Goal: Entertainment & Leisure: Consume media (video, audio)

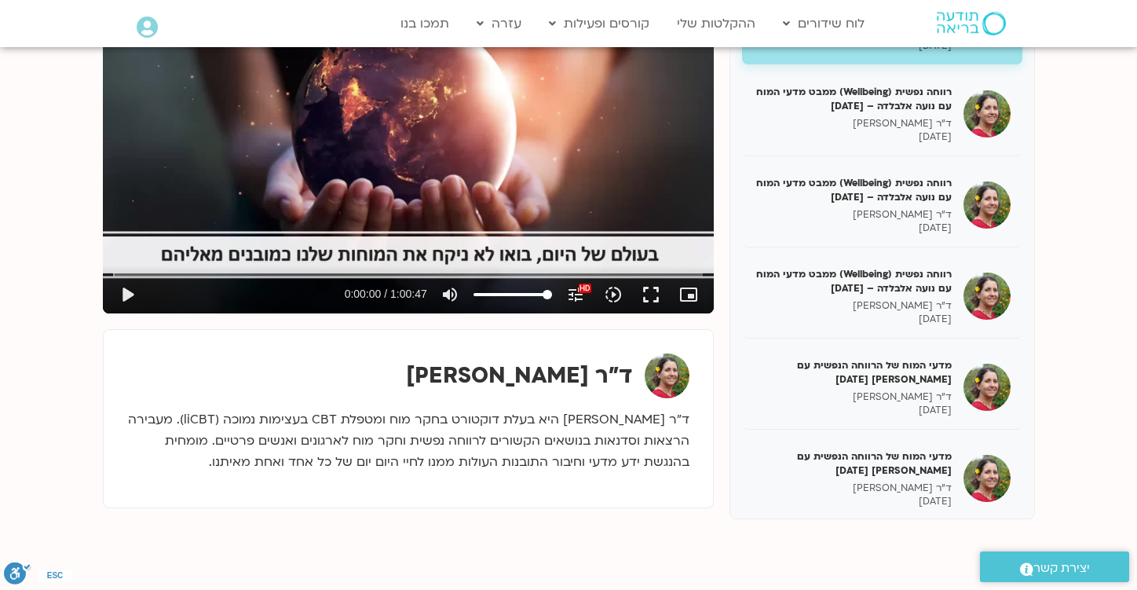
scroll to position [1919, 0]
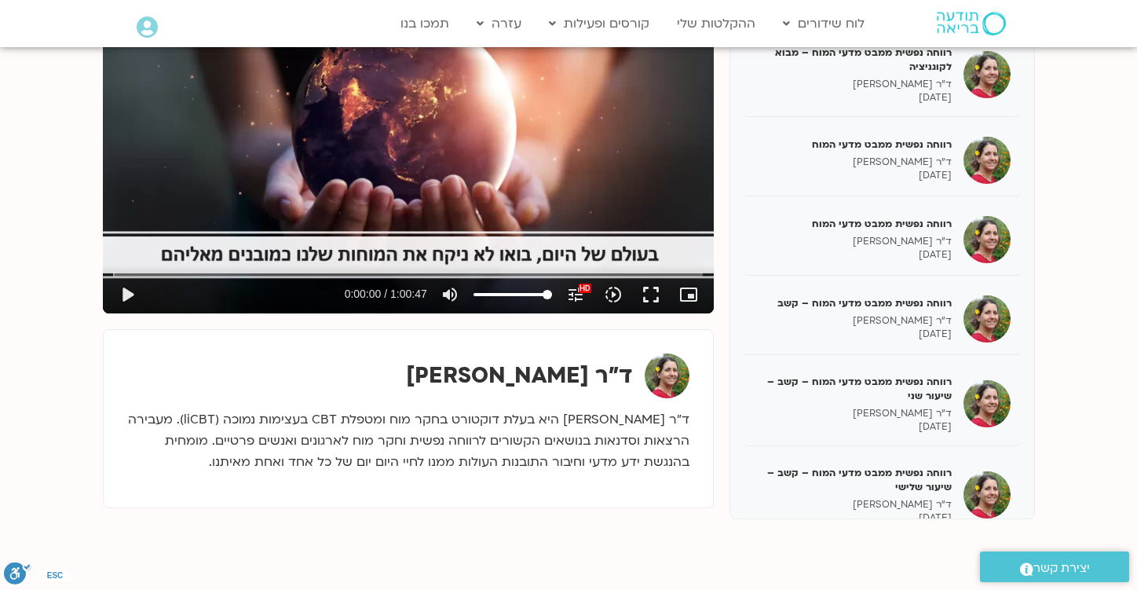
click at [397, 97] on div "Skip Ad play_arrow 0:00:00 / 1:00:47 volume_up Mute tune Resolution Auto 1080p …" at bounding box center [408, 141] width 611 height 344
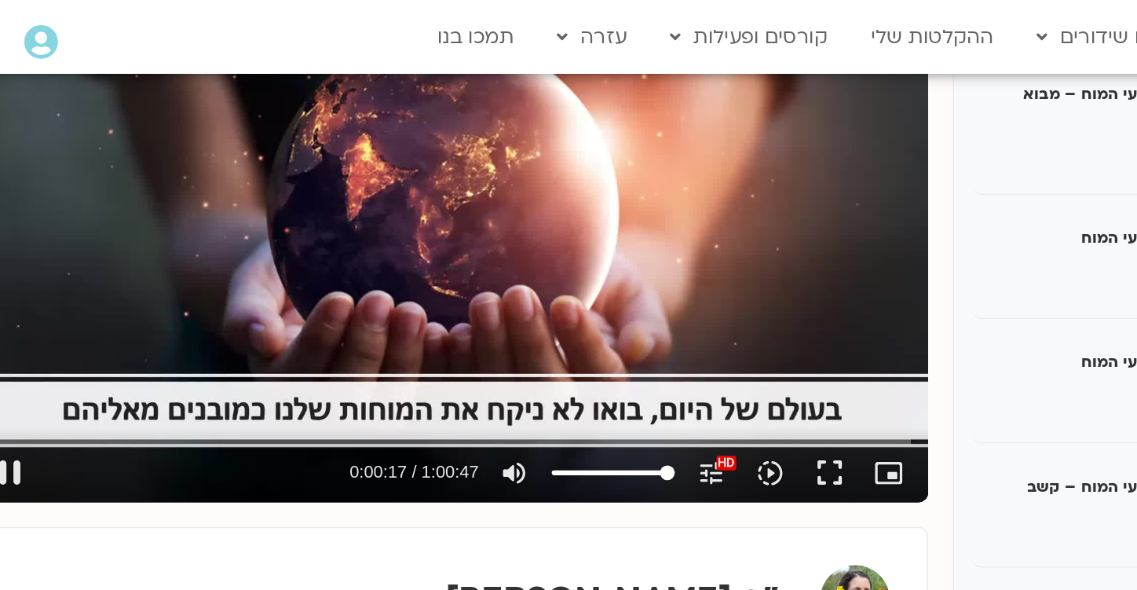
scroll to position [263, 0]
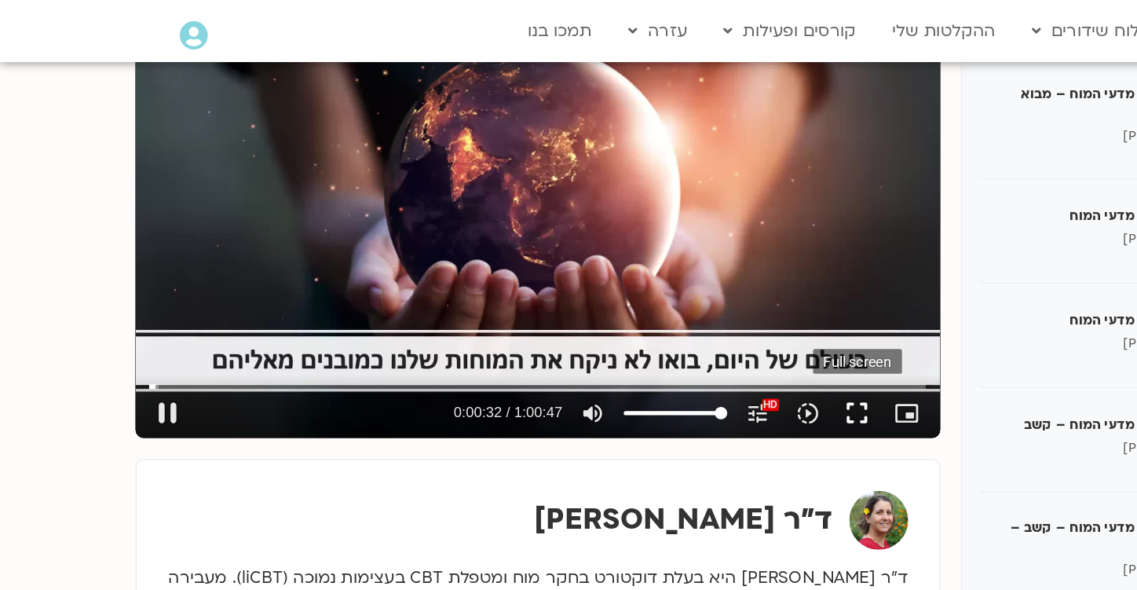
click at [649, 310] on button "fullscreen" at bounding box center [651, 313] width 38 height 38
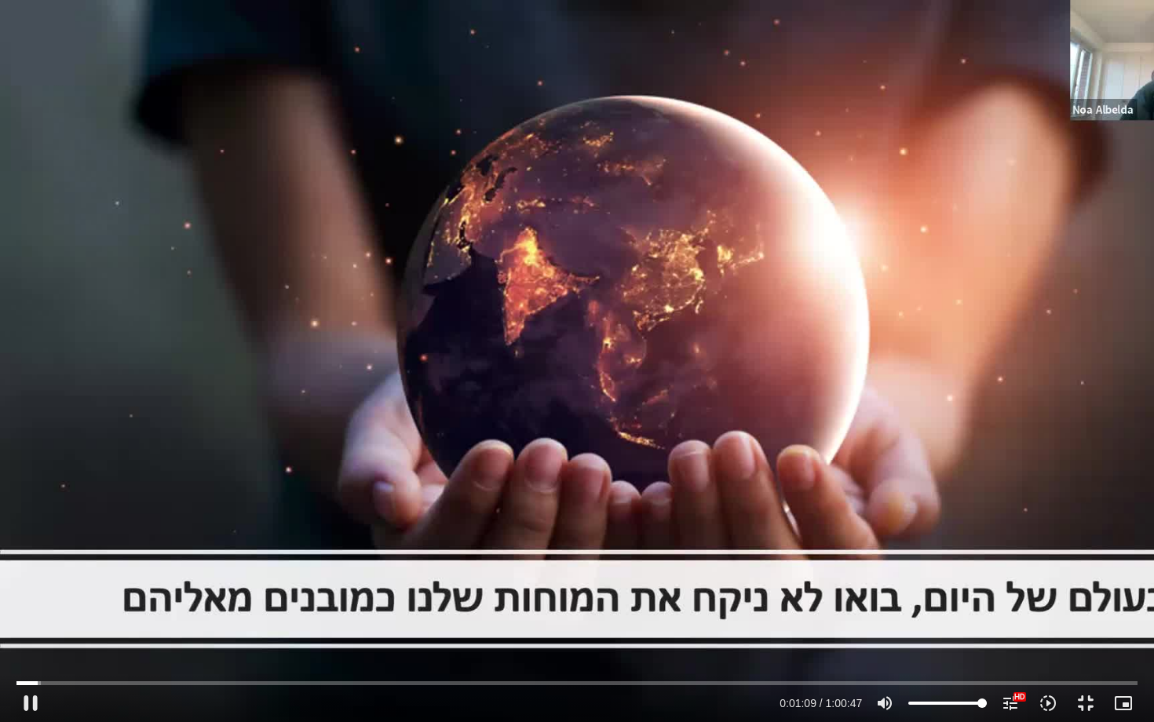
click at [664, 339] on div "Skip Ad 55:28 pause 0:01:09 / 1:00:47 volume_up Mute tune Resolution Auto 1080p…" at bounding box center [577, 361] width 1154 height 722
click at [648, 236] on div "Skip Ad 55:28 play_arrow 0:01:09 / 1:00:47 volume_up Mute tune Resolution Auto …" at bounding box center [577, 361] width 1154 height 722
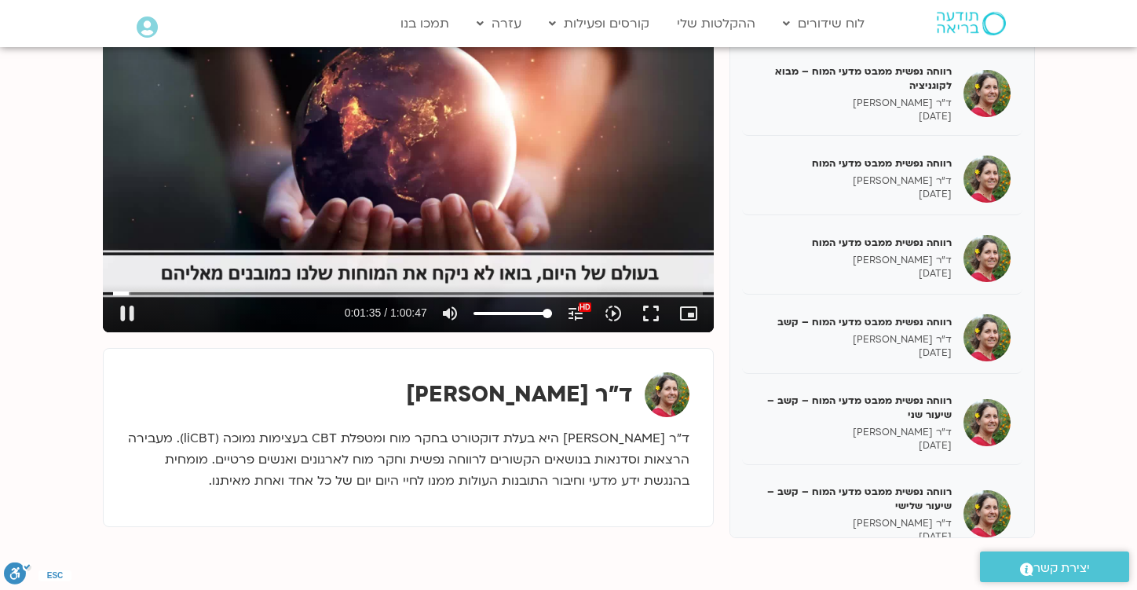
click at [509, 194] on div "Skip Ad 55:28 pause 0:01:35 / 1:00:47 volume_up Mute tune Resolution Auto 1080p…" at bounding box center [408, 160] width 611 height 344
type input "95.635117"
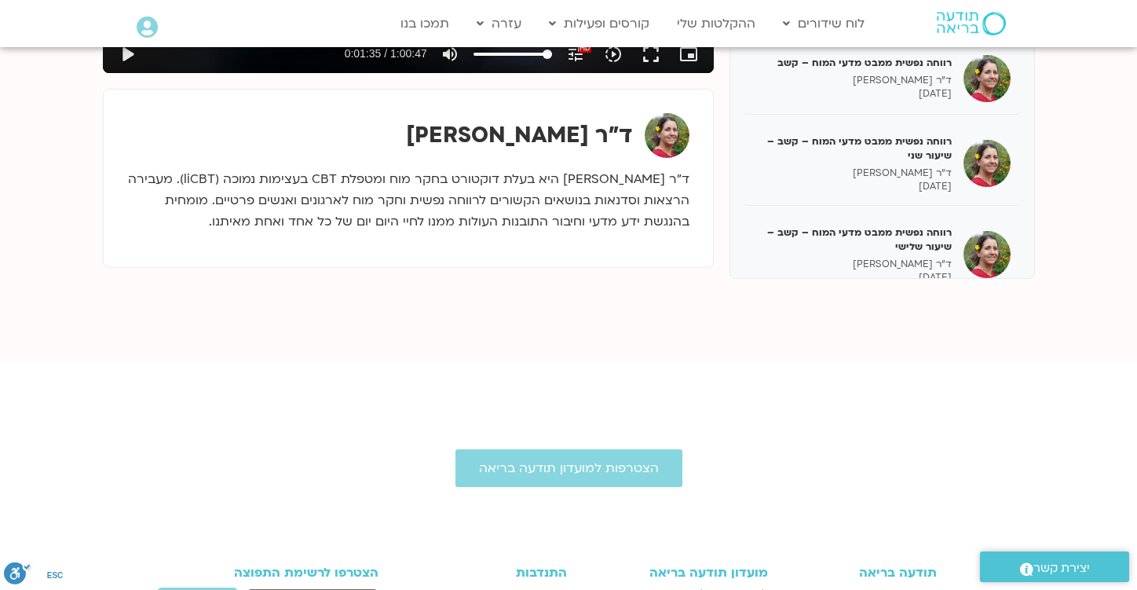
scroll to position [495, 0]
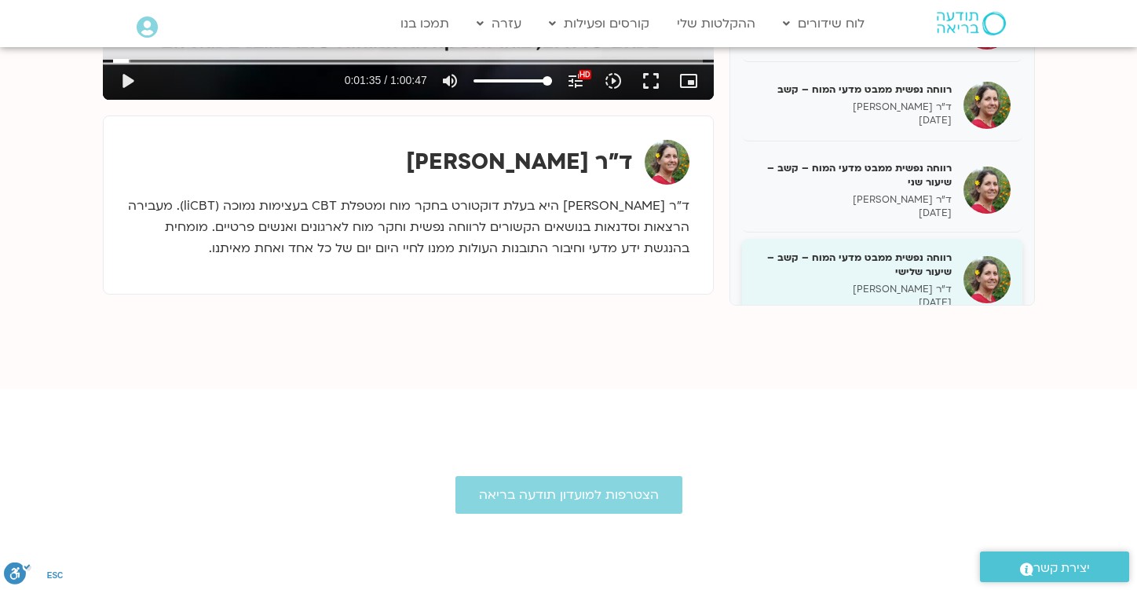
click at [907, 283] on p "ד"ר [PERSON_NAME]" at bounding box center [853, 289] width 198 height 13
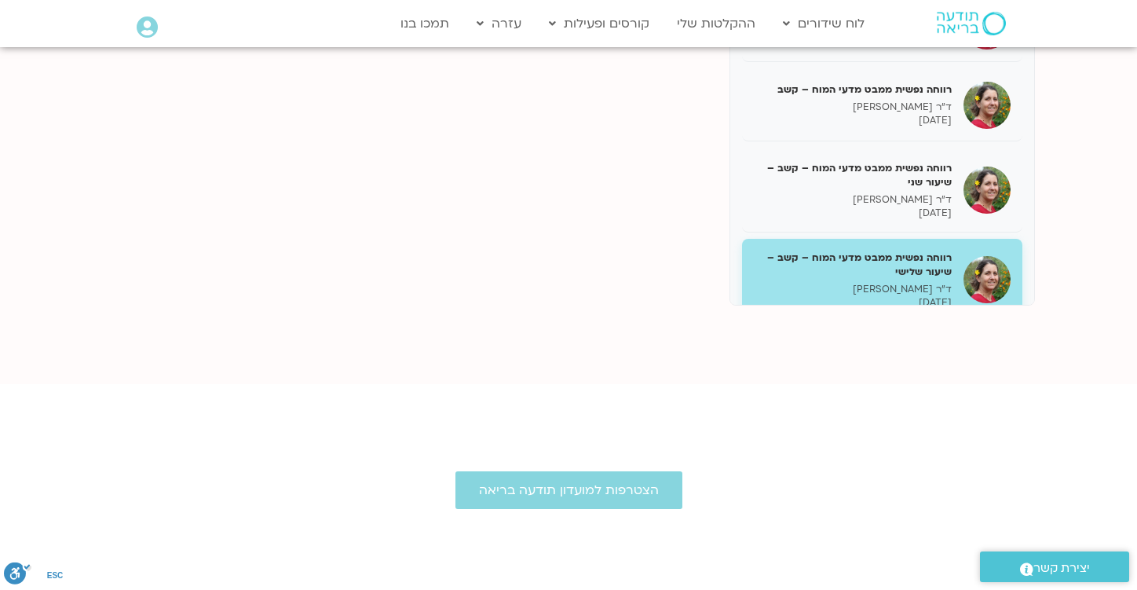
click at [907, 283] on p "ד"ר [PERSON_NAME]" at bounding box center [853, 289] width 198 height 13
click at [862, 250] on h5 "רווחה נפשית ממבט מדעי המוח – קשב – שיעור שלישי" at bounding box center [853, 264] width 198 height 28
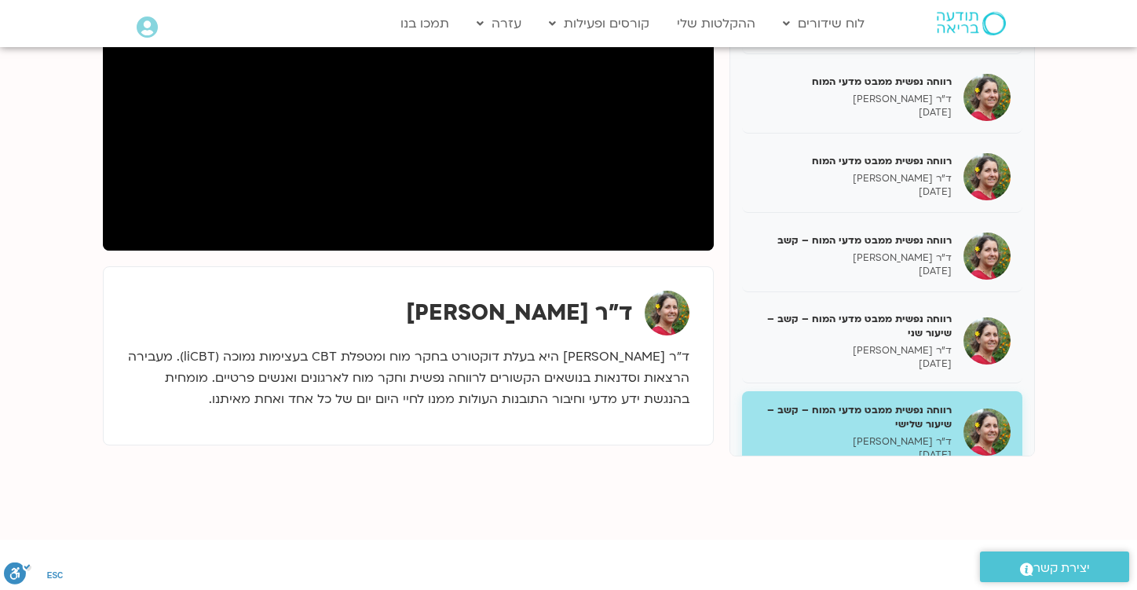
scroll to position [329, 0]
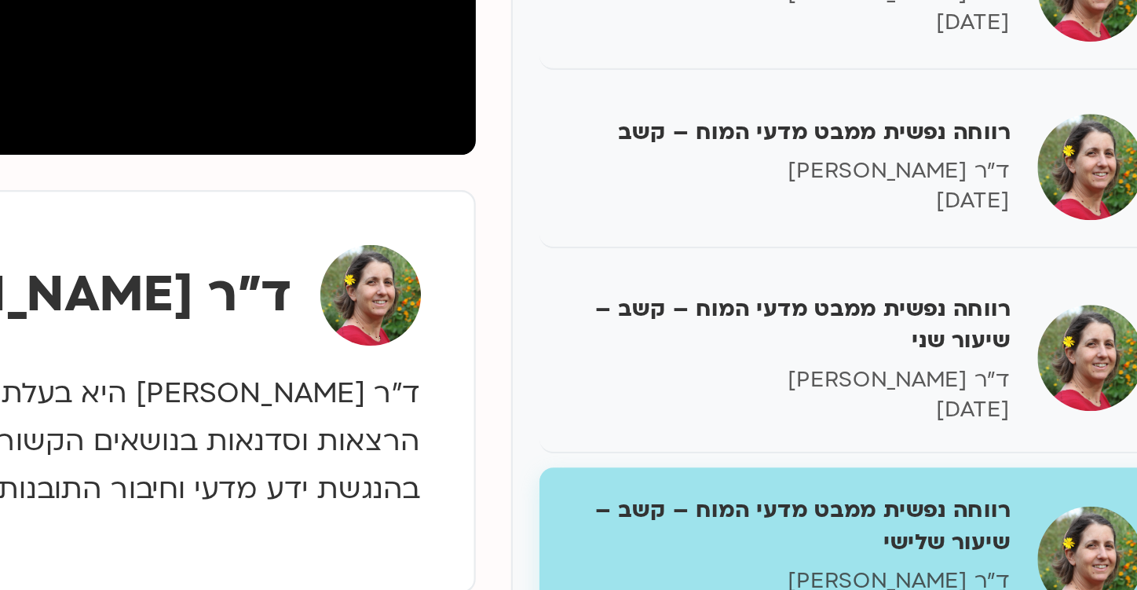
click at [900, 449] on p "ד"ר [PERSON_NAME]" at bounding box center [853, 455] width 198 height 13
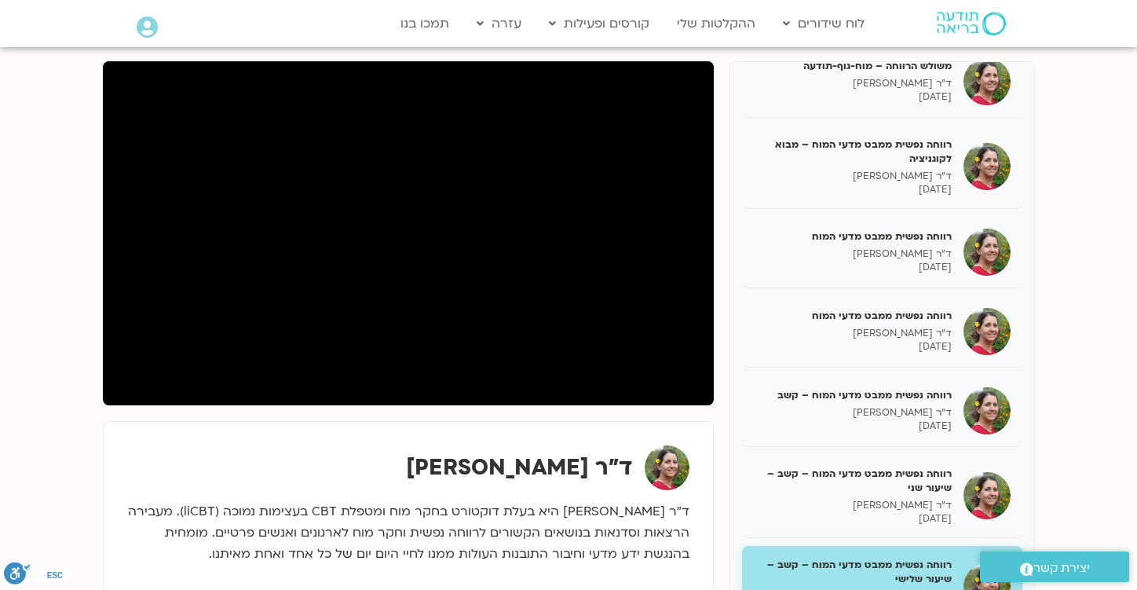
scroll to position [192, 0]
